Goal: Information Seeking & Learning: Check status

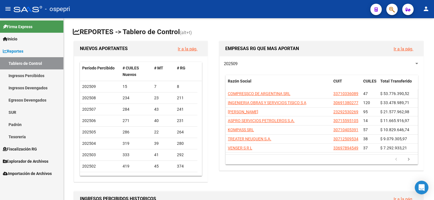
click at [30, 77] on link "Ingresos Percibidos" at bounding box center [31, 75] width 63 height 12
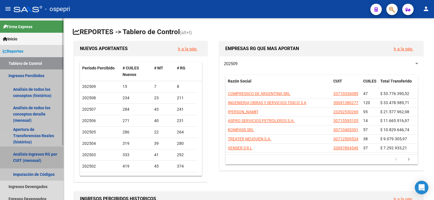
click at [19, 155] on link "Análisis Ingresos RG por CUIT (mensual)" at bounding box center [31, 157] width 63 height 22
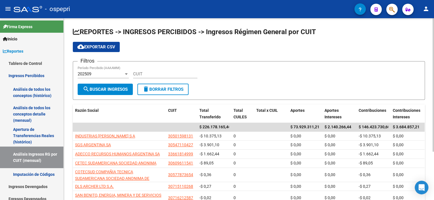
click at [69, 86] on div "REPORTES -> INGRESOS PERCIBIDOS -> Ingresos Régimen General por CUIT cloud_down…" at bounding box center [249, 142] width 370 height 249
click at [144, 71] on input "CUIT" at bounding box center [165, 73] width 64 height 5
paste input "30-71613555-8"
type input "30-71613555-8"
click at [98, 91] on span "search Buscar Ingresos" at bounding box center [105, 89] width 45 height 5
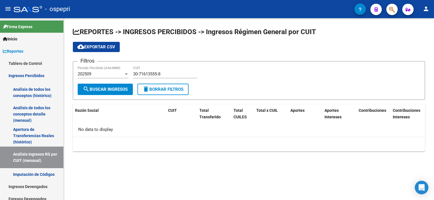
click at [111, 76] on div "202509 Período Percibido (AAAAMM)" at bounding box center [103, 72] width 51 height 12
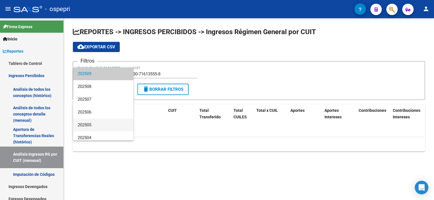
click at [96, 121] on span "202505" at bounding box center [103, 125] width 51 height 13
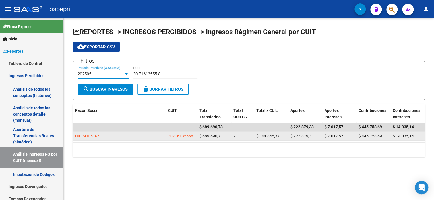
click at [91, 137] on span "OXI-SOL S.A.S." at bounding box center [88, 136] width 26 height 5
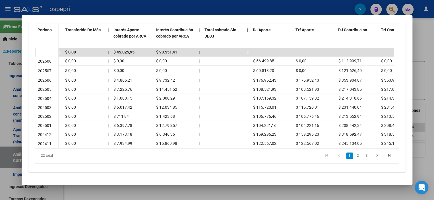
scroll to position [0, 342]
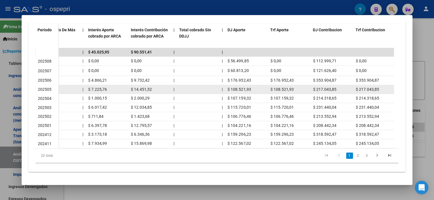
click at [40, 88] on datatable-body-cell "202505" at bounding box center [47, 89] width 23 height 9
click at [366, 85] on datatable-body-cell "$ 217.043,85" at bounding box center [374, 89] width 43 height 9
click at [374, 88] on div "$ 217.043,85" at bounding box center [375, 89] width 38 height 7
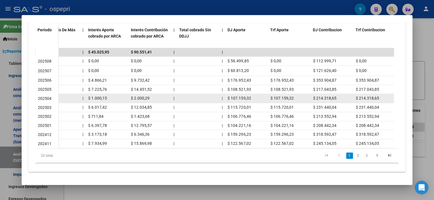
click at [240, 94] on datatable-body-cell "$ 107.159,32" at bounding box center [246, 98] width 43 height 9
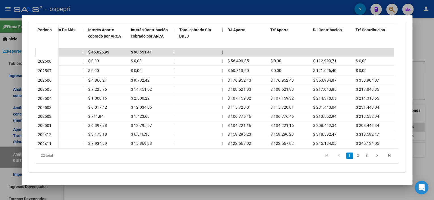
click at [418, 52] on div at bounding box center [217, 100] width 434 height 200
